Goal: Navigation & Orientation: Find specific page/section

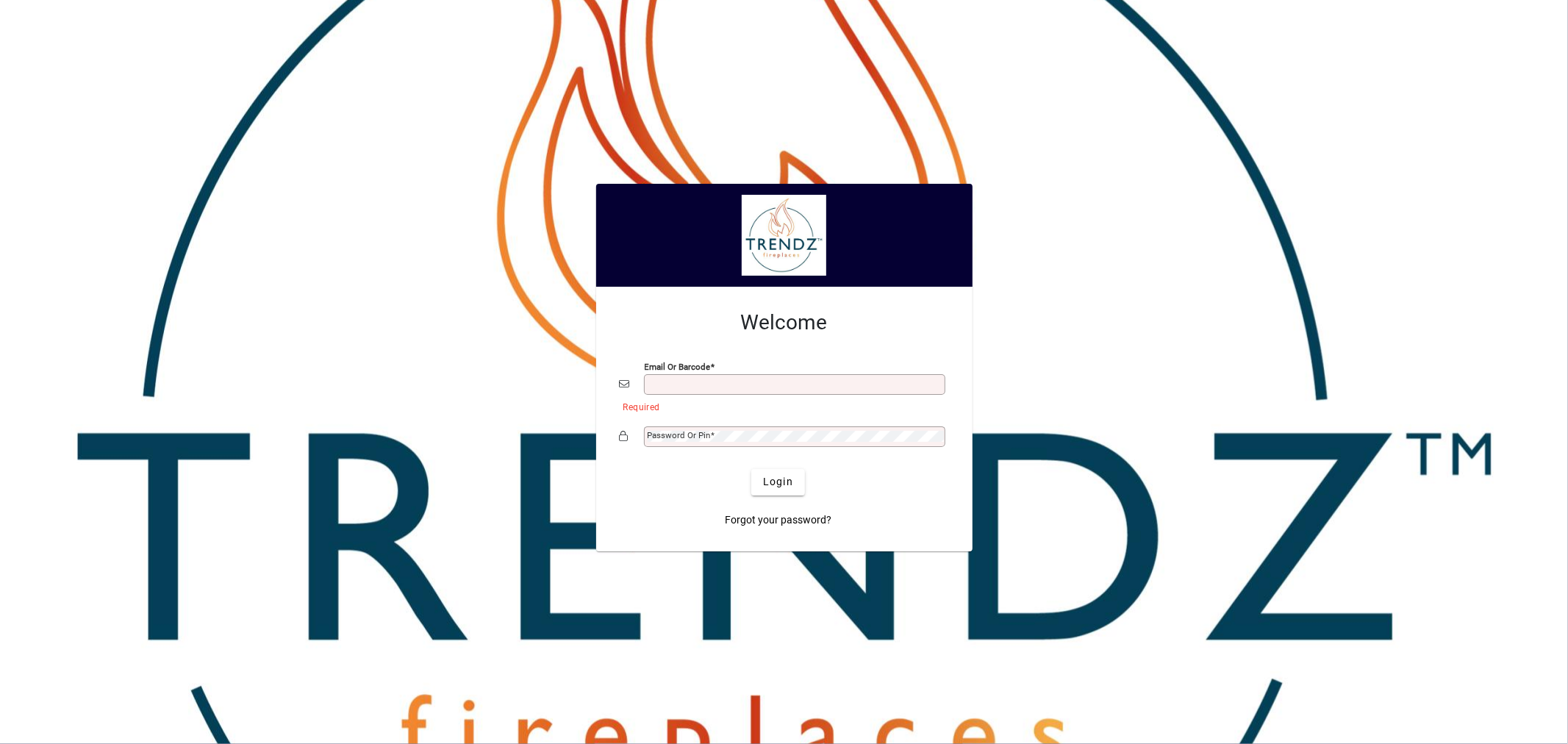
type input "**********"
click at [792, 485] on span "Login" at bounding box center [778, 482] width 30 height 15
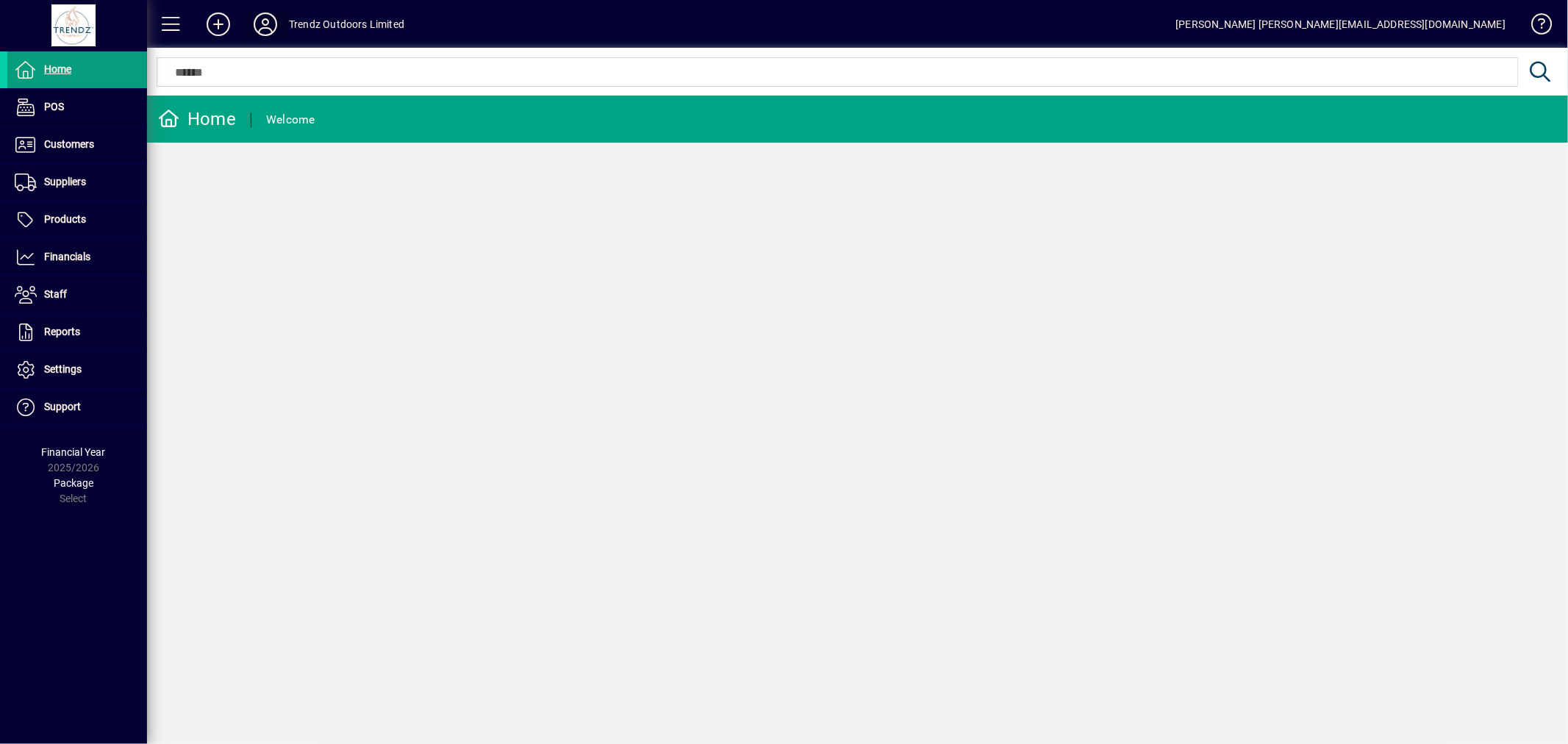
click at [276, 16] on icon at bounding box center [266, 23] width 29 height 23
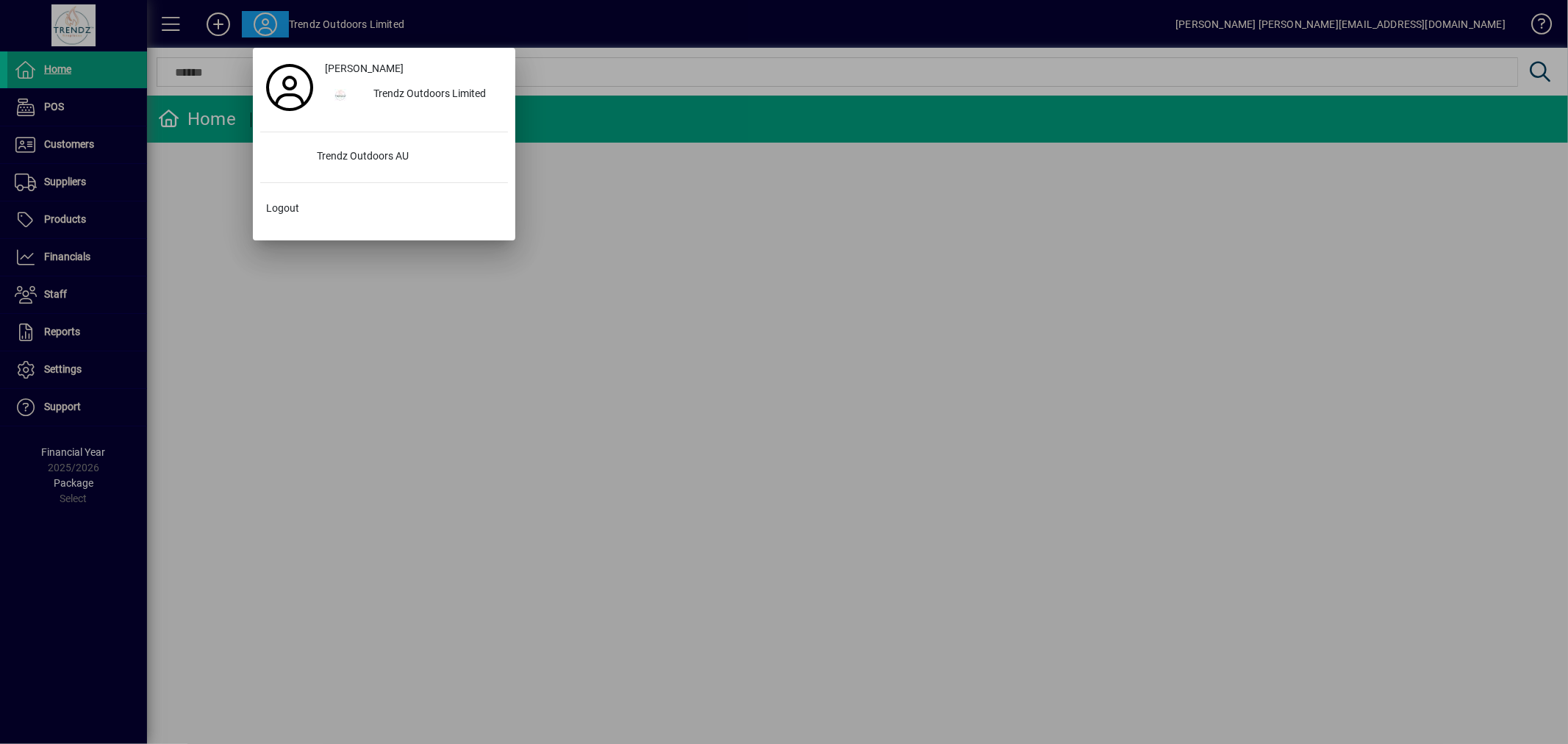
click at [868, 343] on div at bounding box center [784, 372] width 1568 height 744
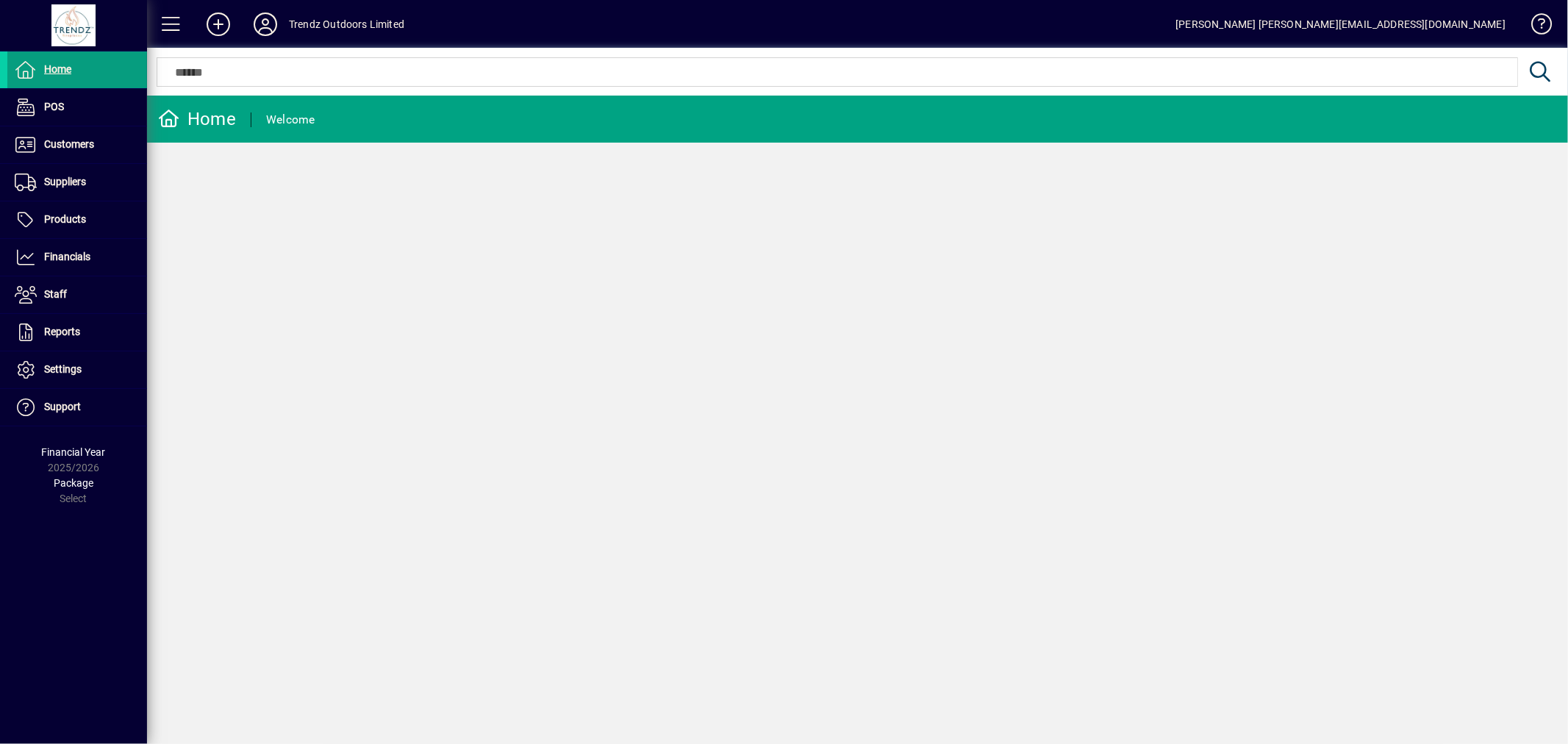
drag, startPoint x: 1535, startPoint y: 273, endPoint x: 1531, endPoint y: 265, distance: 8.9
click at [1535, 273] on div "Home Welcome" at bounding box center [857, 419] width 1421 height 648
click at [44, 164] on li "Customers Invoices Payments Quotes Backorders Communications" at bounding box center [74, 145] width 147 height 37
click at [88, 148] on span "Customers" at bounding box center [69, 144] width 50 height 12
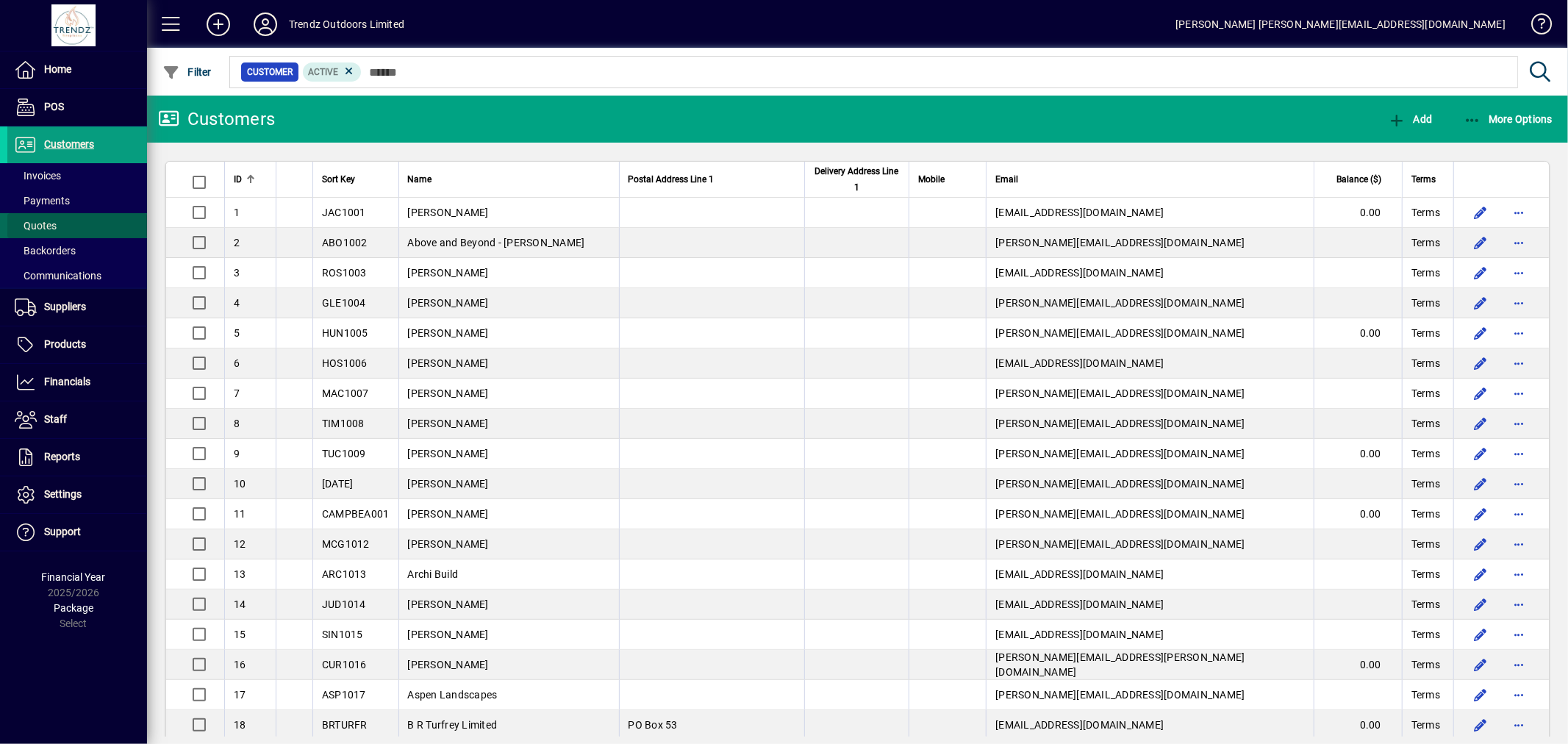
click at [36, 232] on span "Quotes" at bounding box center [32, 226] width 49 height 15
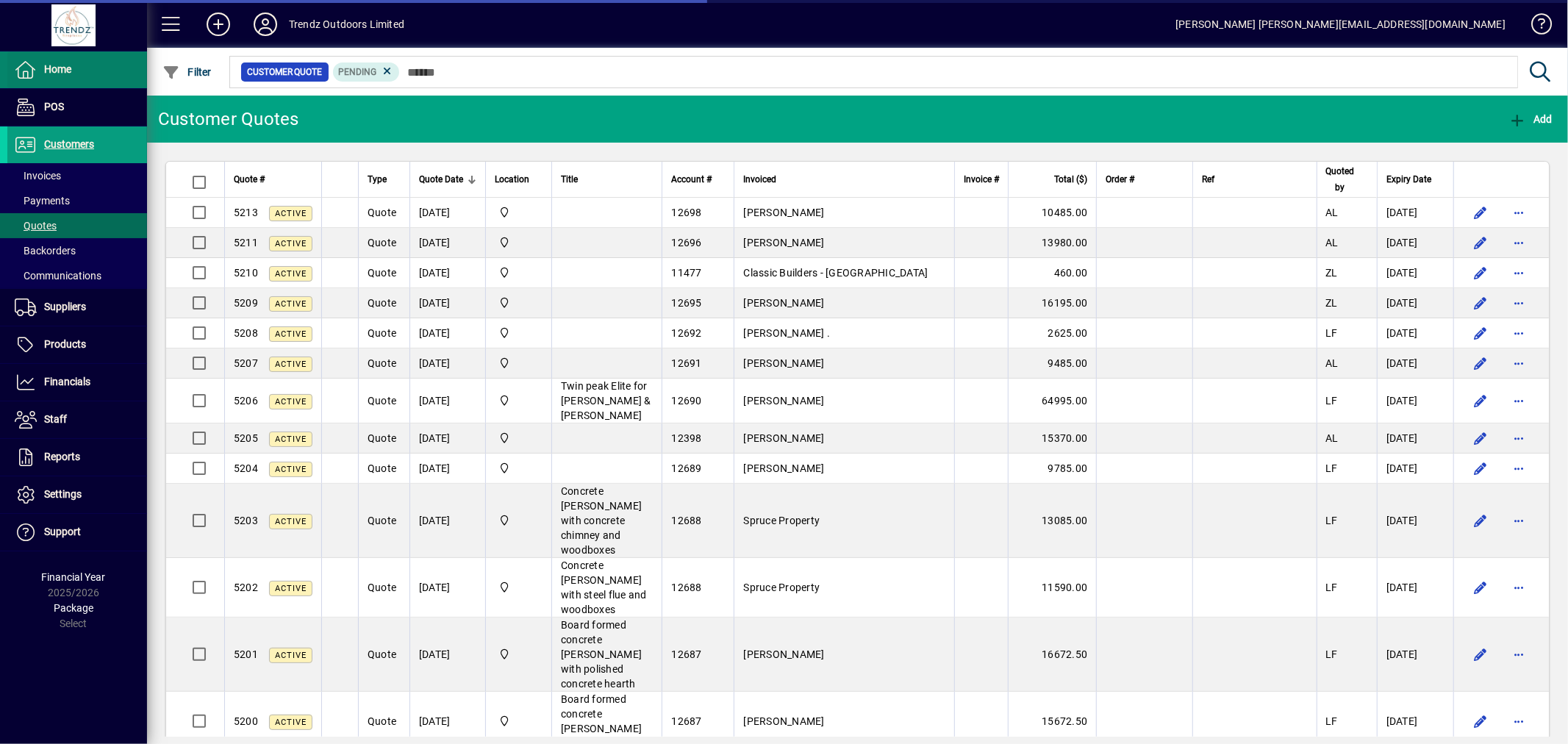
click at [61, 70] on span "Home" at bounding box center [57, 69] width 28 height 12
